Goal: Check status

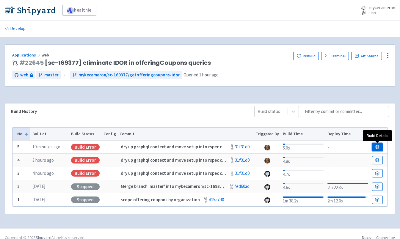
click at [381, 146] on link at bounding box center [377, 147] width 11 height 8
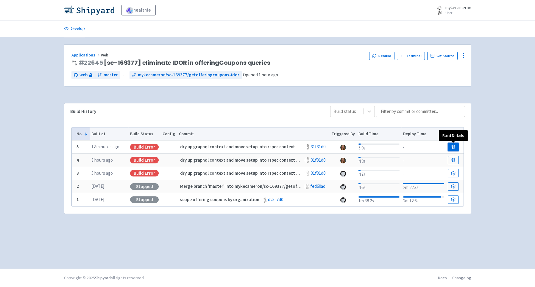
click at [455, 147] on link at bounding box center [452, 147] width 11 height 8
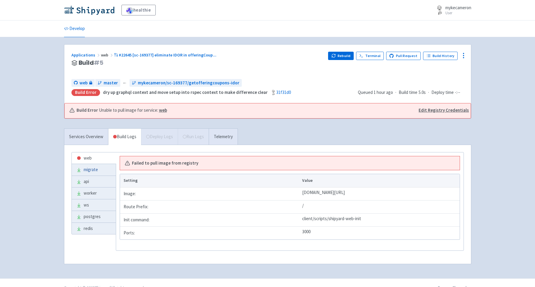
click at [93, 167] on link "migrate" at bounding box center [94, 170] width 44 height 12
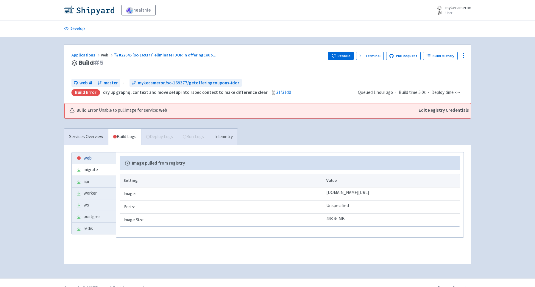
click at [86, 162] on link "web" at bounding box center [94, 159] width 44 height 12
